Goal: Task Accomplishment & Management: Manage account settings

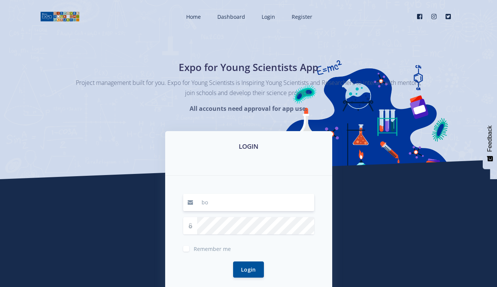
type input "b"
click at [270, 205] on input at bounding box center [255, 202] width 117 height 17
click at [249, 202] on input at bounding box center [255, 202] width 117 height 17
type input "B"
type input "[EMAIL_ADDRESS][DOMAIN_NAME]"
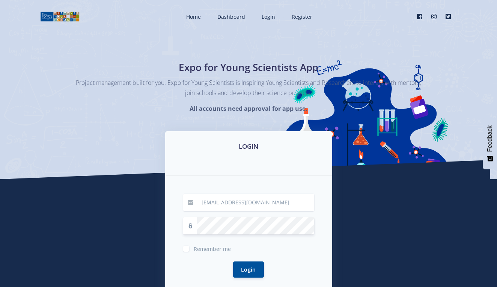
click at [249, 269] on button "Login" at bounding box center [248, 269] width 31 height 16
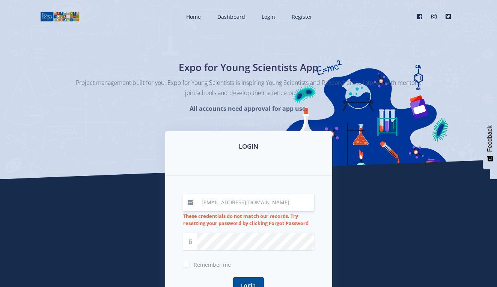
click at [277, 204] on input "[EMAIL_ADDRESS][DOMAIN_NAME]" at bounding box center [255, 202] width 117 height 17
click at [194, 246] on span at bounding box center [190, 241] width 14 height 17
click at [244, 282] on button "Login" at bounding box center [248, 285] width 31 height 16
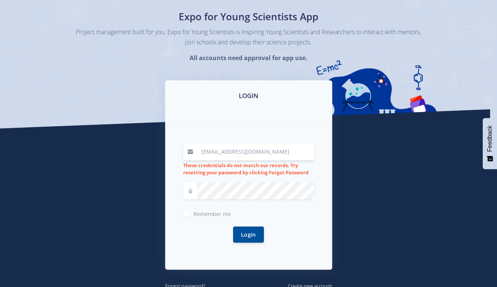
scroll to position [51, 0]
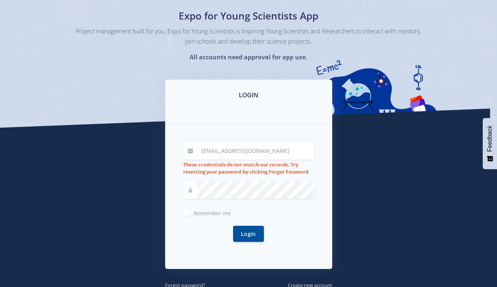
click at [208, 214] on span "Remember me" at bounding box center [212, 213] width 37 height 7
click at [199, 213] on input "Remember me" at bounding box center [196, 210] width 5 height 5
checkbox input "true"
click at [238, 228] on button "Login" at bounding box center [248, 233] width 31 height 16
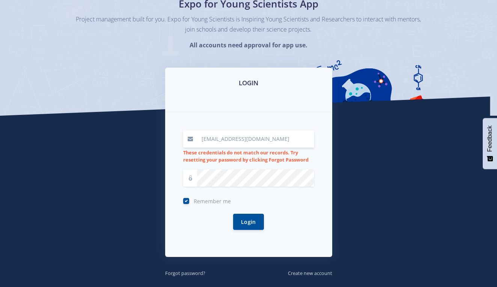
scroll to position [65, 0]
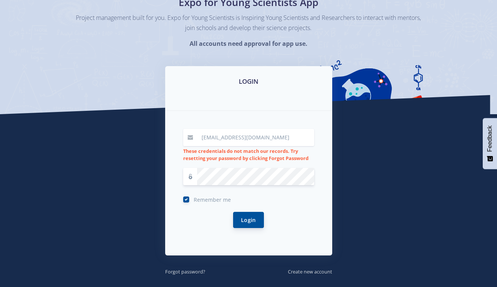
click at [251, 220] on button "Login" at bounding box center [248, 220] width 31 height 16
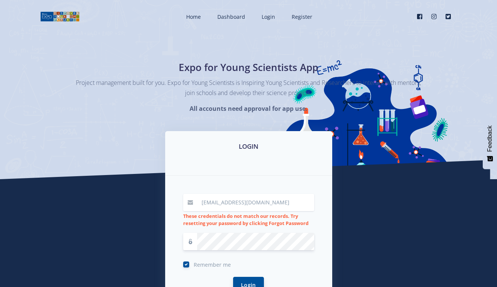
click at [241, 279] on button "Login" at bounding box center [248, 285] width 31 height 16
click at [193, 240] on span at bounding box center [190, 241] width 14 height 17
click at [243, 281] on button "Login" at bounding box center [248, 285] width 31 height 16
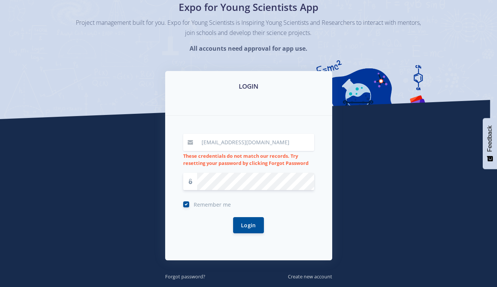
scroll to position [61, 0]
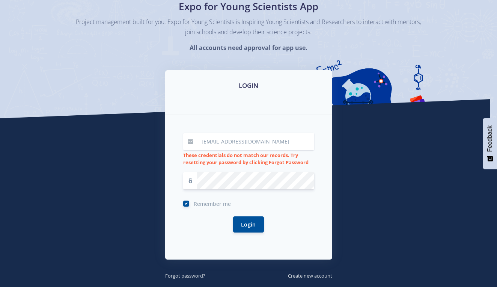
click at [205, 143] on input "bonginkosisolly8@gmail.com" at bounding box center [255, 141] width 117 height 17
type input "[EMAIL_ADDRESS][DOMAIN_NAME]"
click at [250, 227] on button "Login" at bounding box center [248, 224] width 31 height 16
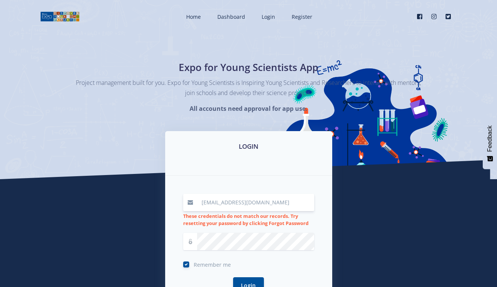
click at [272, 200] on input "Bonginkosisolly8@gmail.com" at bounding box center [255, 202] width 117 height 17
type input "B"
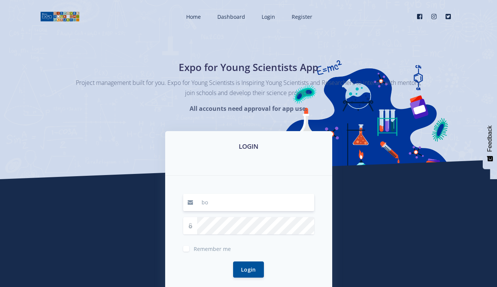
type input "b"
type input "[EMAIL_ADDRESS][DOMAIN_NAME]"
click at [256, 269] on button "Login" at bounding box center [248, 269] width 31 height 16
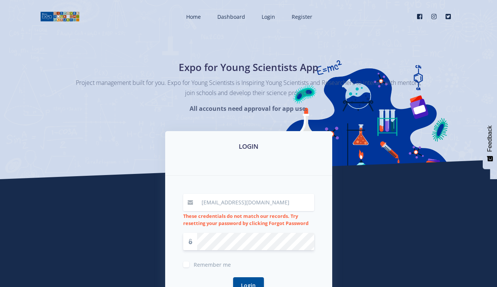
click at [249, 285] on button "Login" at bounding box center [248, 285] width 31 height 16
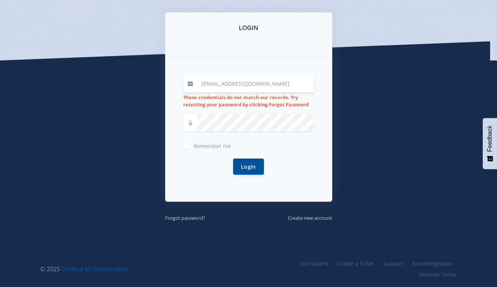
scroll to position [118, 0]
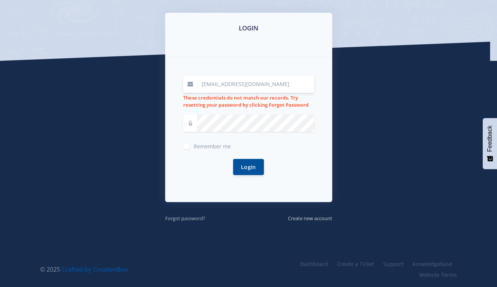
click at [190, 217] on small "Forgot password?" at bounding box center [185, 218] width 40 height 7
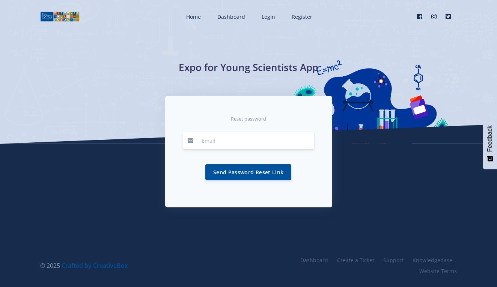
type input "bonginkosisolly8@gmail.com"
click at [220, 175] on button "Send Password Reset Link" at bounding box center [248, 172] width 86 height 16
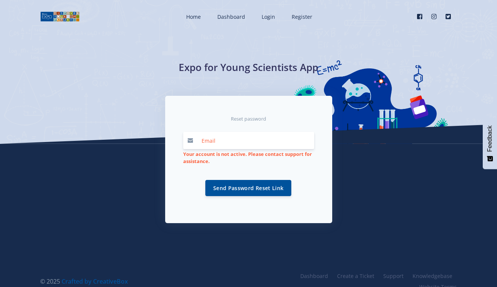
click at [183, 161] on strong "Your account is not active. Please contact support for assistance." at bounding box center [247, 158] width 129 height 14
click at [201, 1] on nav "Home Dashboard Login Register Facebook" at bounding box center [248, 16] width 497 height 33
